Goal: Transaction & Acquisition: Purchase product/service

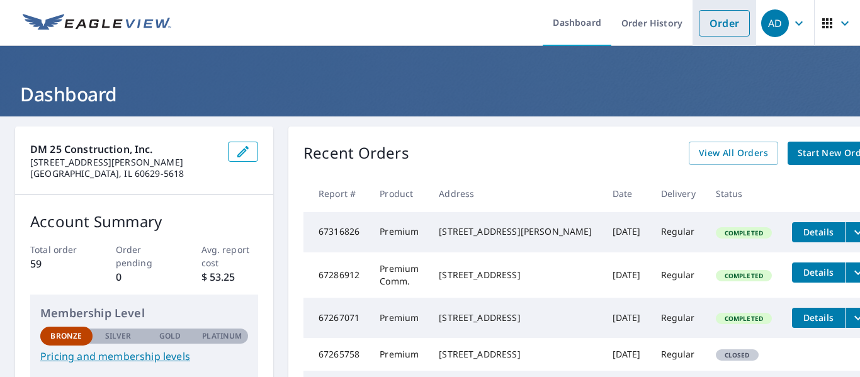
click at [724, 28] on link "Order" at bounding box center [724, 23] width 51 height 26
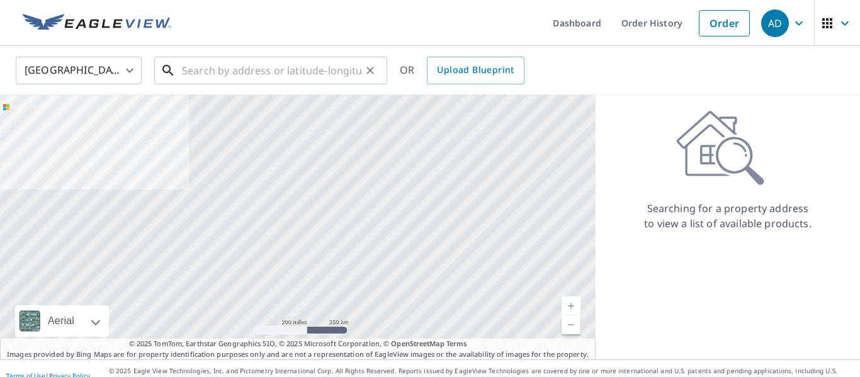
click at [312, 78] on input "text" at bounding box center [271, 70] width 179 height 35
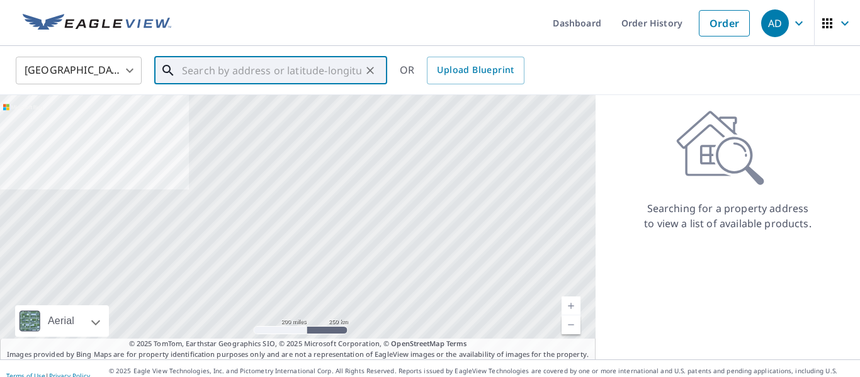
click at [312, 78] on input "text" at bounding box center [271, 70] width 179 height 35
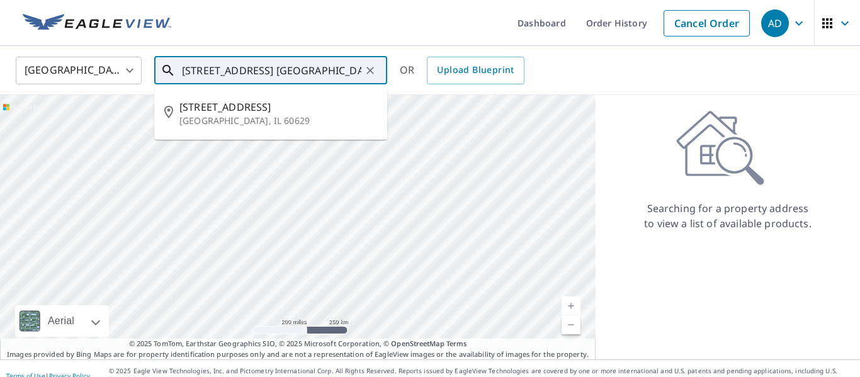
type input "[STREET_ADDRESS] [GEOGRAPHIC_DATA] IL."
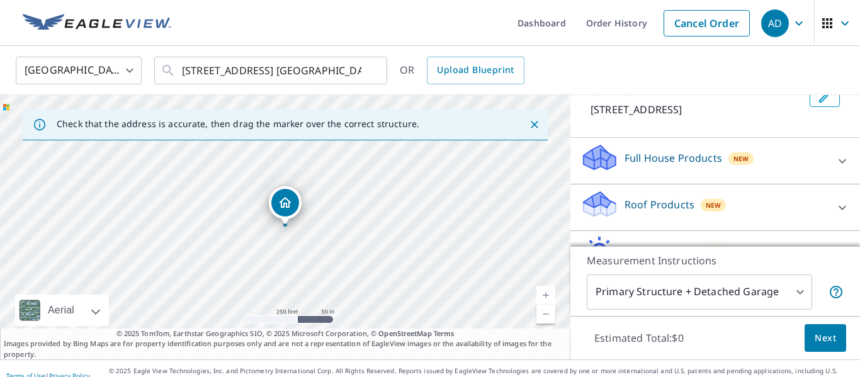
scroll to position [88, 0]
click at [607, 25] on link "Order History" at bounding box center [616, 23] width 81 height 46
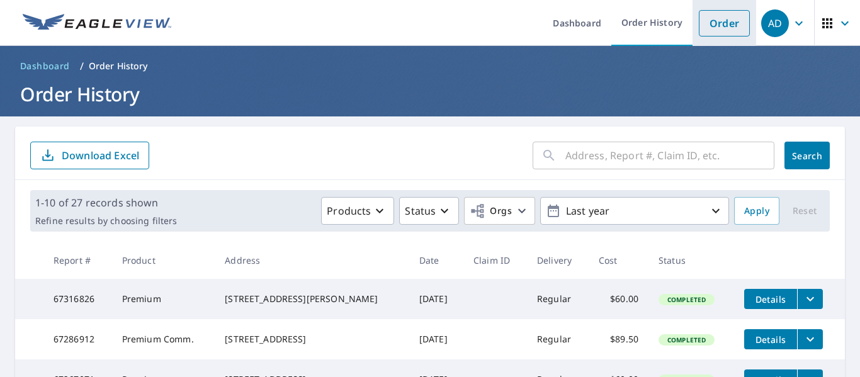
click at [726, 18] on link "Order" at bounding box center [724, 23] width 51 height 26
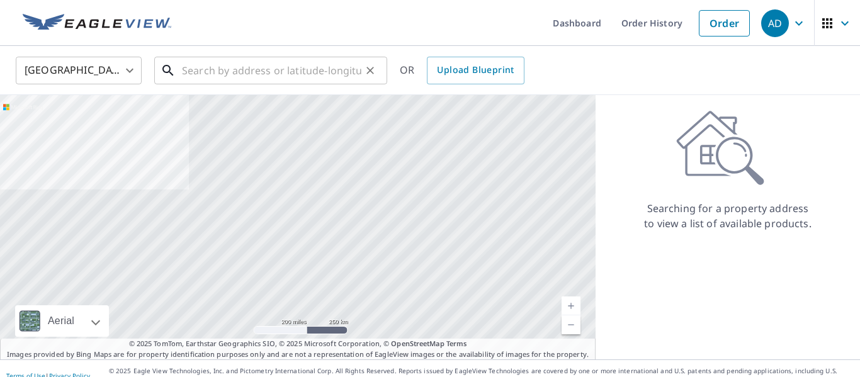
click at [304, 74] on input "text" at bounding box center [271, 70] width 179 height 35
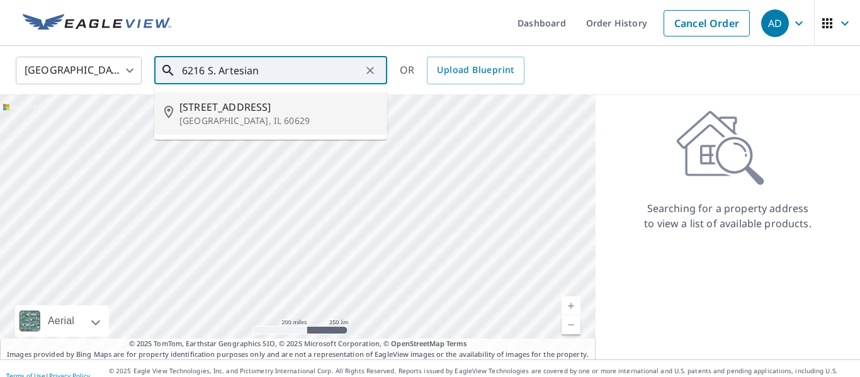
click at [213, 118] on p "[GEOGRAPHIC_DATA], IL 60629" at bounding box center [278, 121] width 198 height 13
type input "[STREET_ADDRESS]"
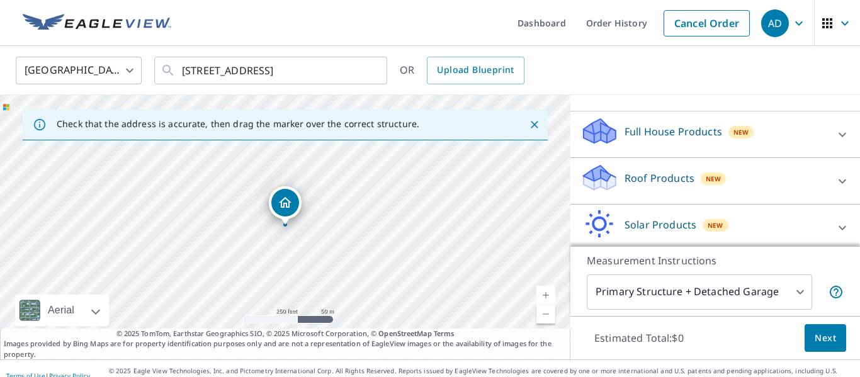
scroll to position [120, 0]
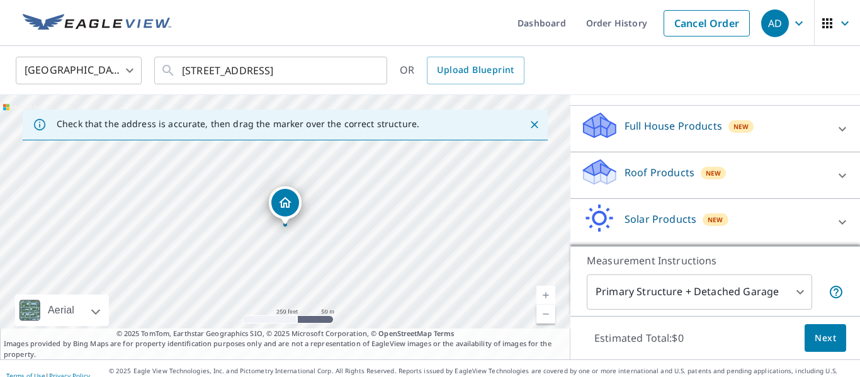
click at [839, 172] on icon at bounding box center [842, 175] width 15 height 15
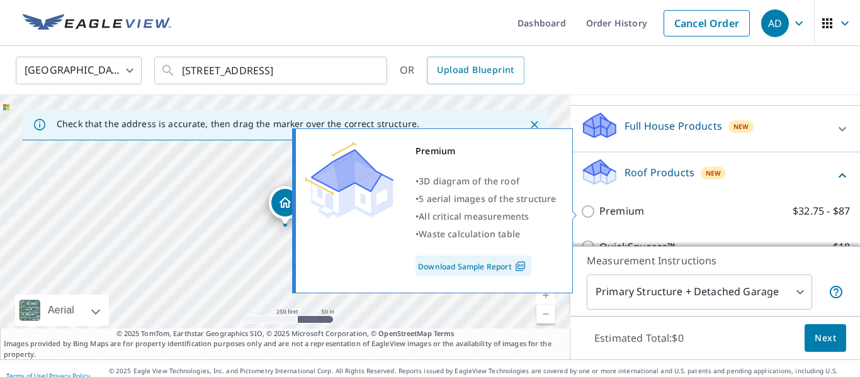
click at [589, 213] on input "Premium $32.75 - $87" at bounding box center [589, 211] width 19 height 15
checkbox input "true"
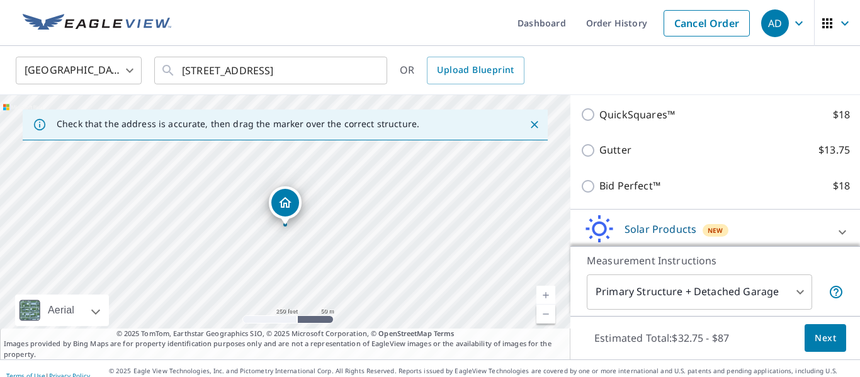
scroll to position [308, 0]
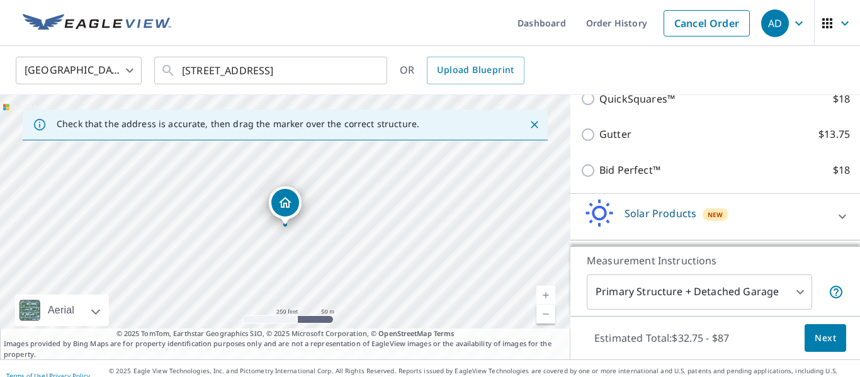
click at [816, 339] on span "Next" at bounding box center [824, 338] width 21 height 16
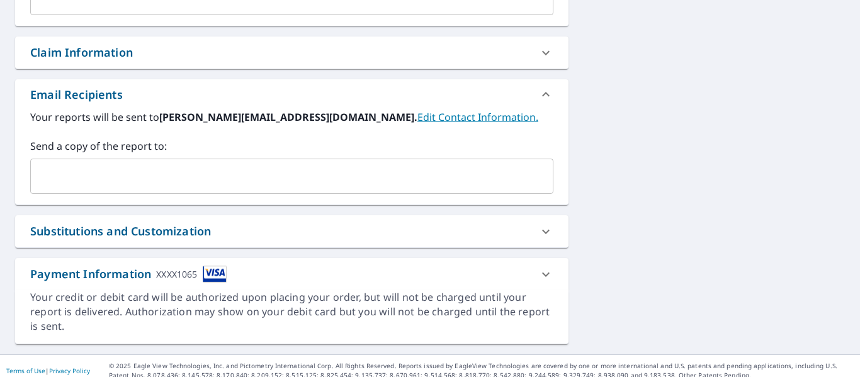
scroll to position [430, 0]
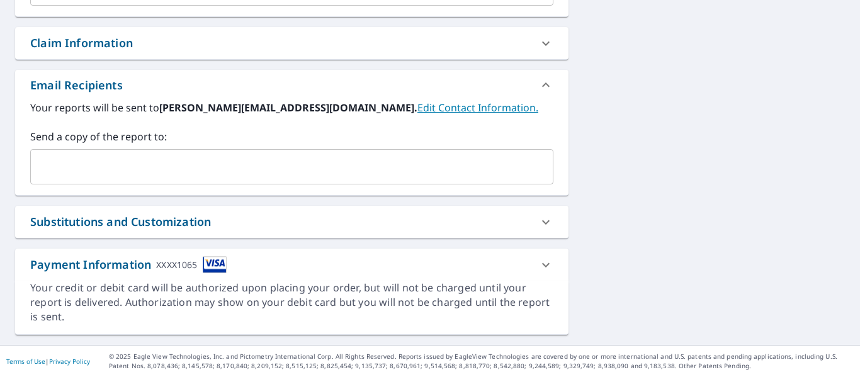
click at [99, 166] on input "text" at bounding box center [282, 167] width 493 height 24
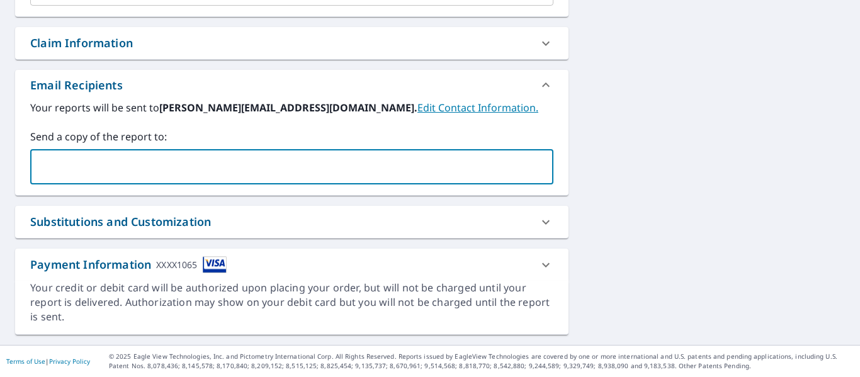
type input "[EMAIL_ADDRESS][DOMAIN_NAME]"
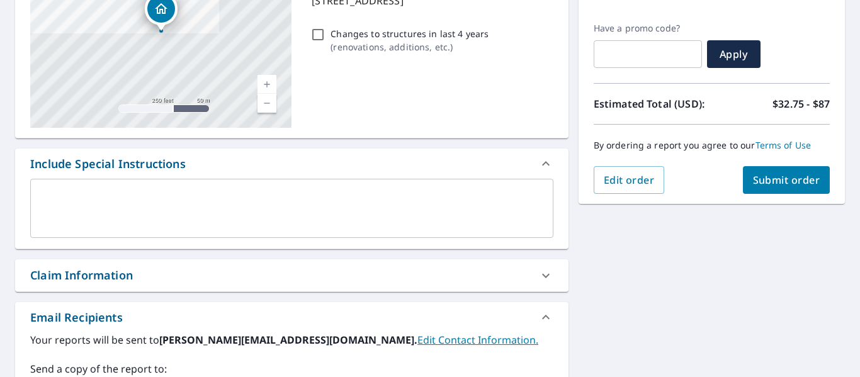
scroll to position [196, 0]
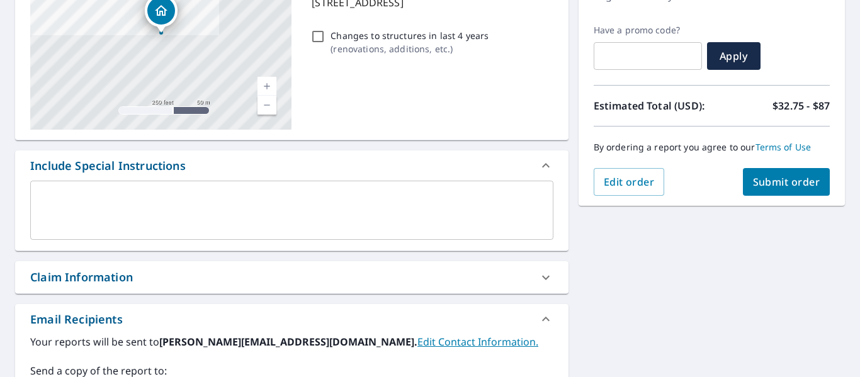
click at [760, 180] on span "Submit order" at bounding box center [786, 182] width 67 height 14
